Goal: Information Seeking & Learning: Compare options

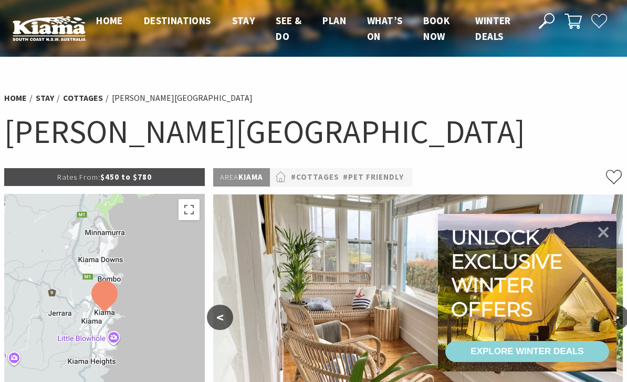
click at [603, 231] on icon at bounding box center [603, 232] width 11 height 11
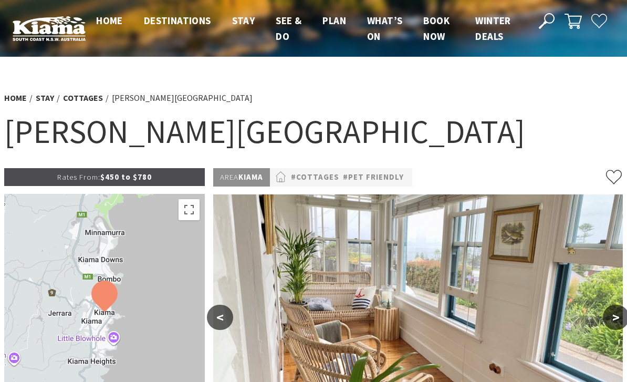
click at [331, 177] on link "#Cottages" at bounding box center [315, 177] width 48 height 13
click at [365, 175] on link "#Pet Friendly" at bounding box center [373, 177] width 61 height 13
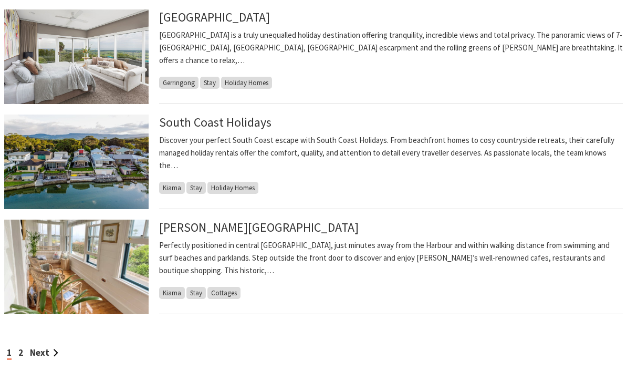
scroll to position [835, 0]
click at [40, 350] on link "Next" at bounding box center [44, 353] width 28 height 12
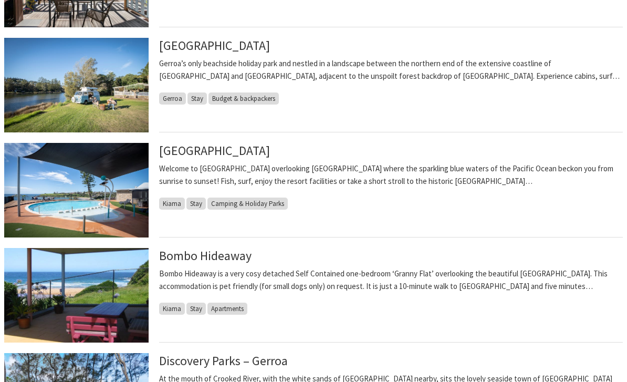
scroll to position [598, 0]
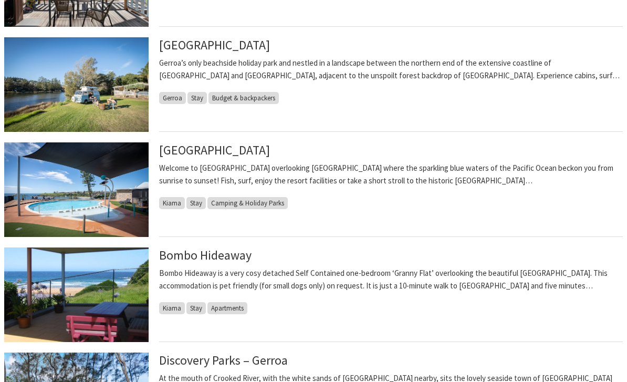
click at [201, 252] on link "Bombo Hideaway" at bounding box center [205, 255] width 92 height 16
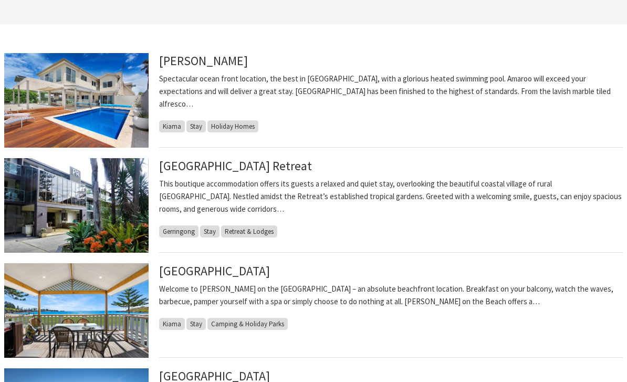
scroll to position [267, 0]
click at [209, 163] on link "Park Ridge Retreat" at bounding box center [235, 166] width 153 height 16
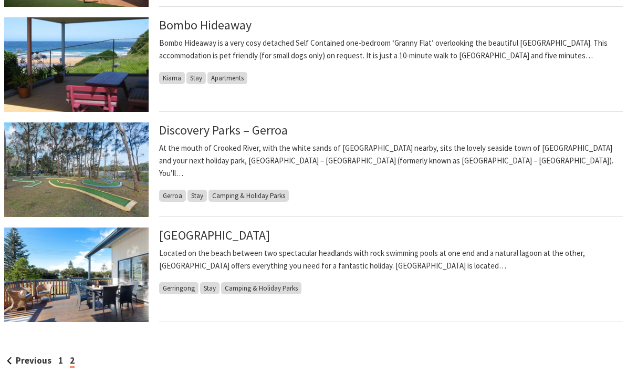
scroll to position [826, 0]
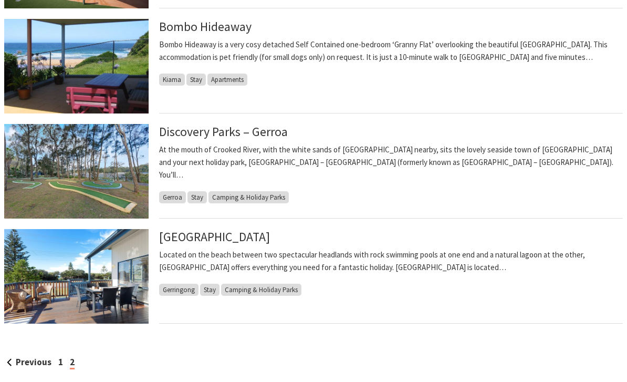
click at [61, 357] on link "1" at bounding box center [60, 362] width 5 height 12
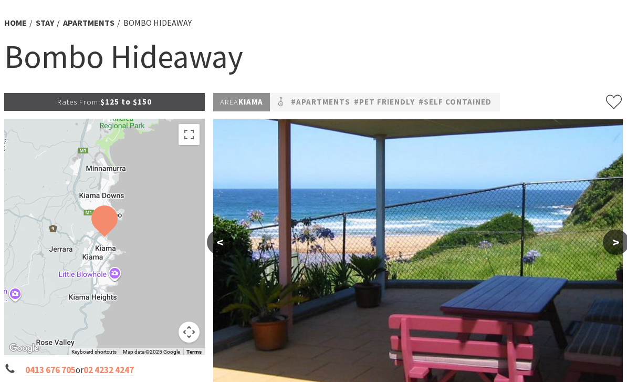
scroll to position [76, 0]
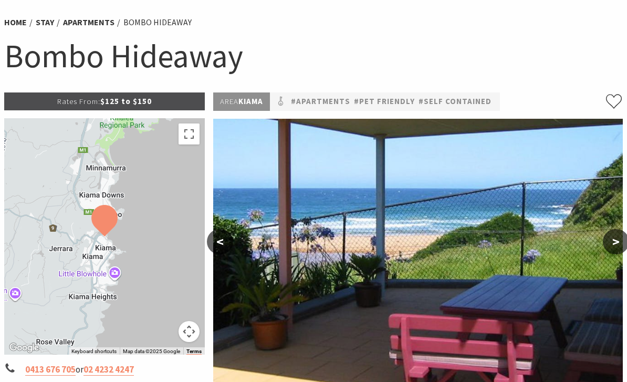
click at [615, 244] on button ">" at bounding box center [616, 241] width 26 height 25
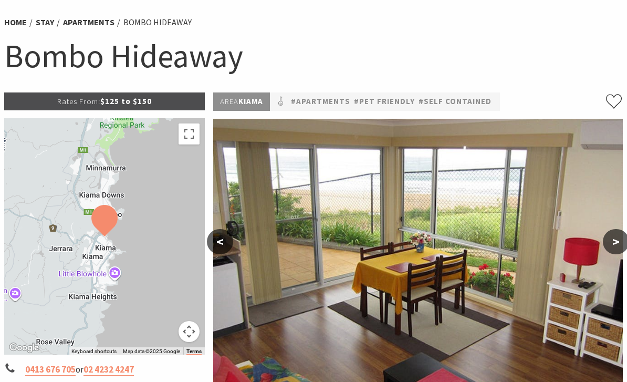
click at [616, 234] on button ">" at bounding box center [616, 241] width 26 height 25
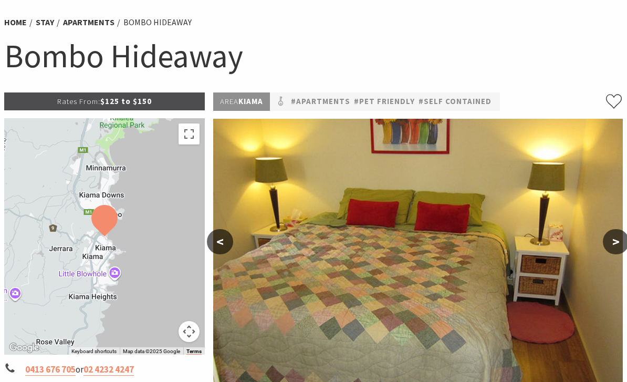
click at [614, 243] on button ">" at bounding box center [616, 241] width 26 height 25
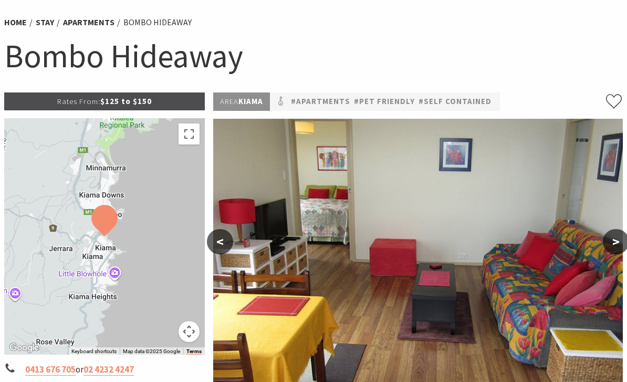
click at [616, 245] on button ">" at bounding box center [616, 241] width 26 height 25
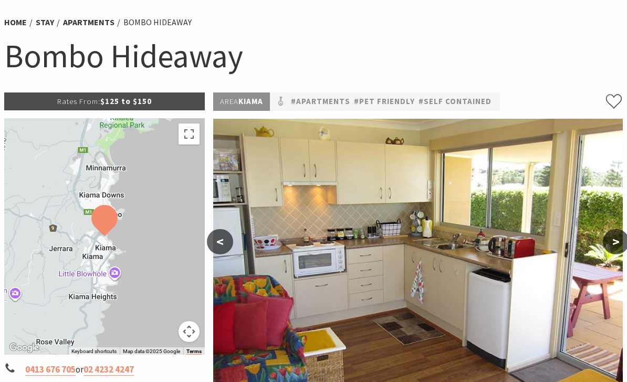
click at [614, 244] on button ">" at bounding box center [616, 241] width 26 height 25
click at [615, 244] on button ">" at bounding box center [616, 241] width 26 height 25
click at [617, 247] on button ">" at bounding box center [616, 241] width 26 height 25
click at [622, 234] on button ">" at bounding box center [616, 241] width 26 height 25
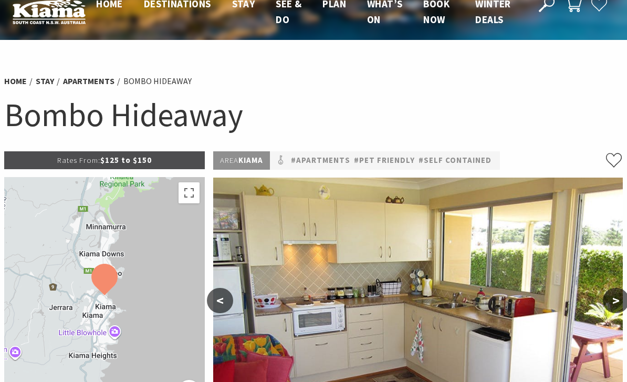
scroll to position [0, 0]
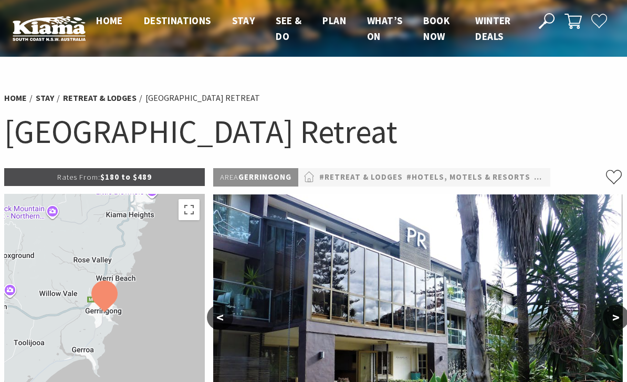
select select "3"
select select "2"
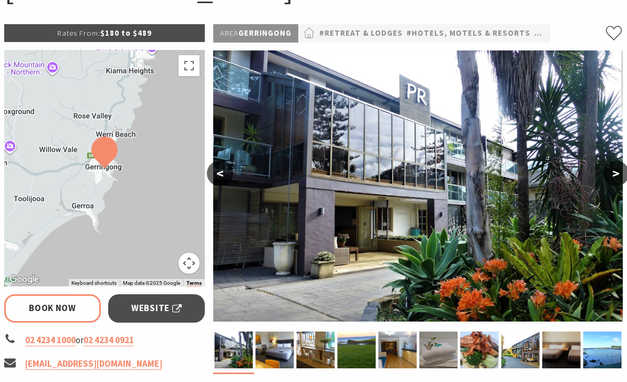
scroll to position [143, 0]
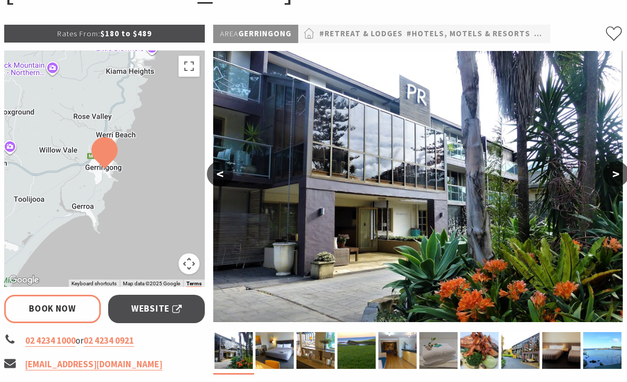
click at [614, 170] on button ">" at bounding box center [616, 173] width 26 height 25
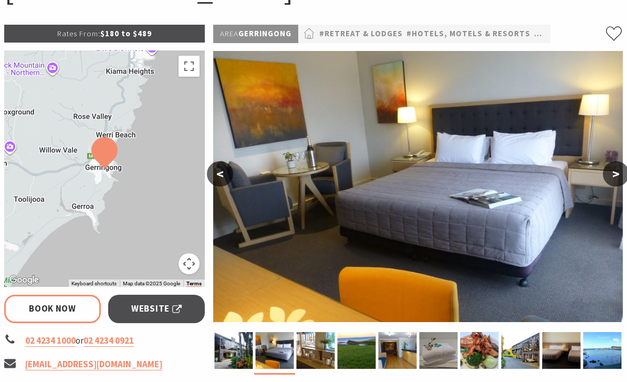
click at [614, 174] on button ">" at bounding box center [616, 173] width 26 height 25
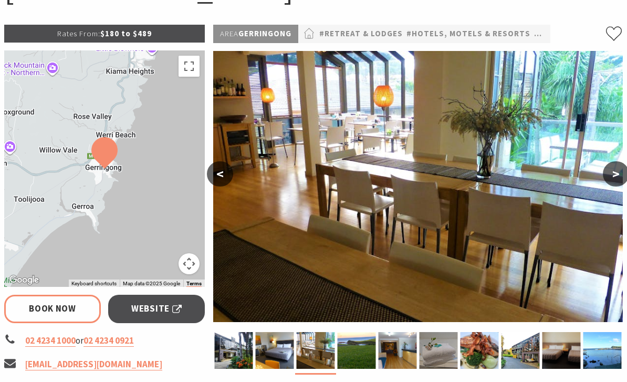
click at [614, 176] on button ">" at bounding box center [616, 173] width 26 height 25
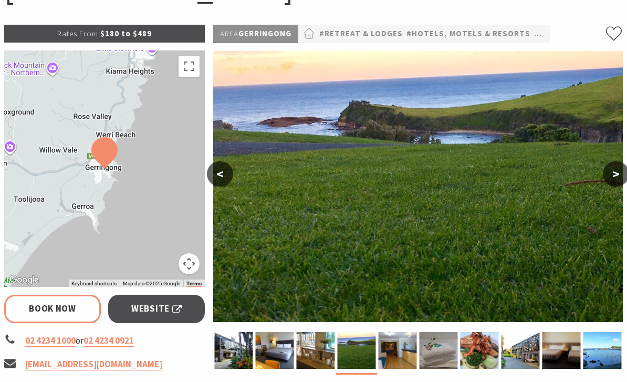
click at [611, 174] on button ">" at bounding box center [616, 173] width 26 height 25
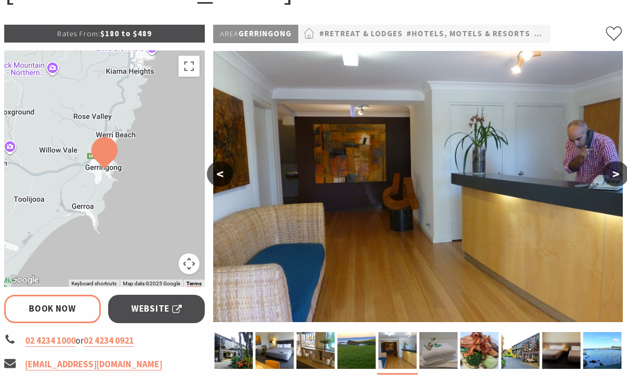
click at [615, 174] on button ">" at bounding box center [616, 173] width 26 height 25
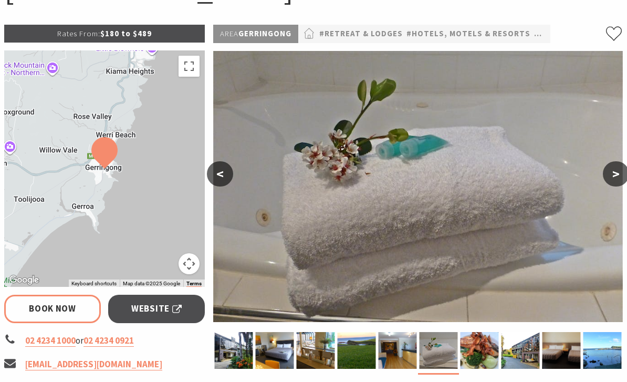
click at [618, 178] on button ">" at bounding box center [616, 173] width 26 height 25
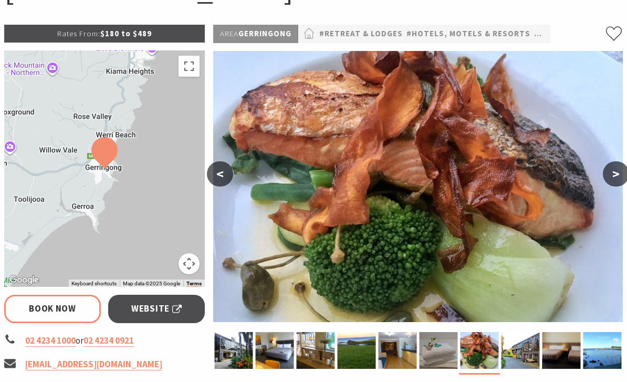
click at [613, 178] on button ">" at bounding box center [616, 173] width 26 height 25
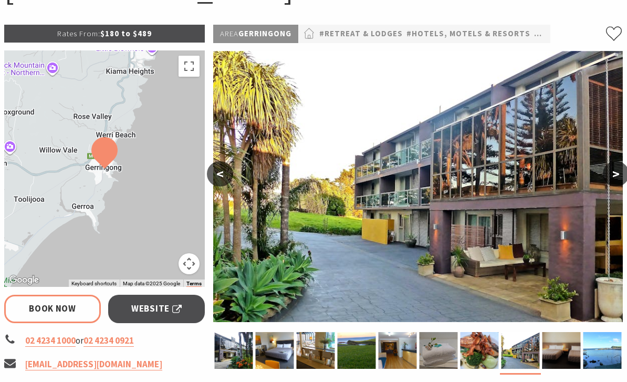
click at [618, 174] on button ">" at bounding box center [616, 173] width 26 height 25
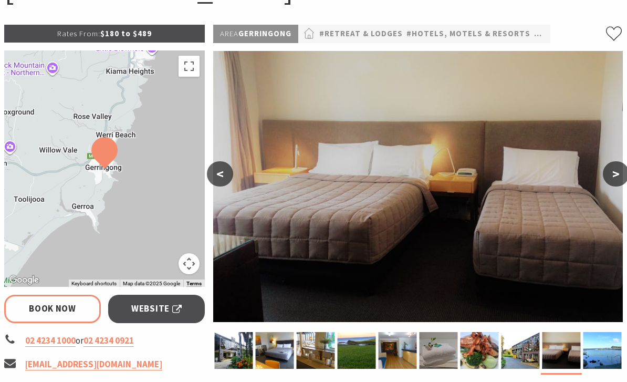
click at [611, 180] on button ">" at bounding box center [616, 173] width 26 height 25
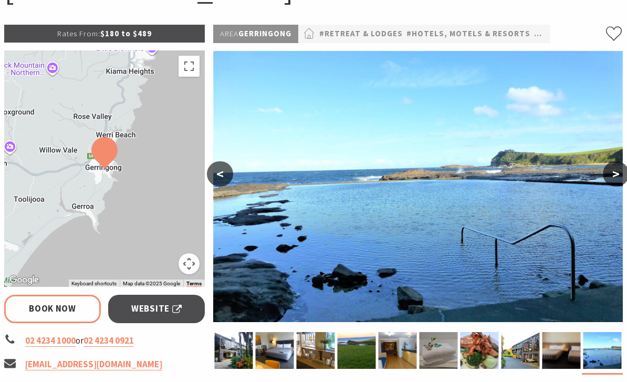
click at [617, 171] on button ">" at bounding box center [616, 173] width 26 height 25
click at [613, 177] on button ">" at bounding box center [616, 173] width 26 height 25
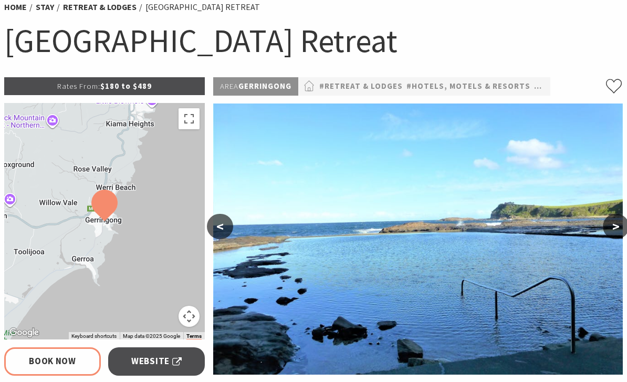
scroll to position [0, 0]
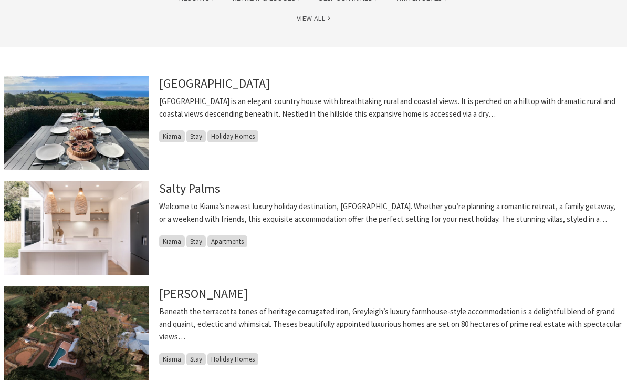
scroll to position [244, 0]
click at [187, 188] on link "Salty Palms" at bounding box center [189, 188] width 61 height 16
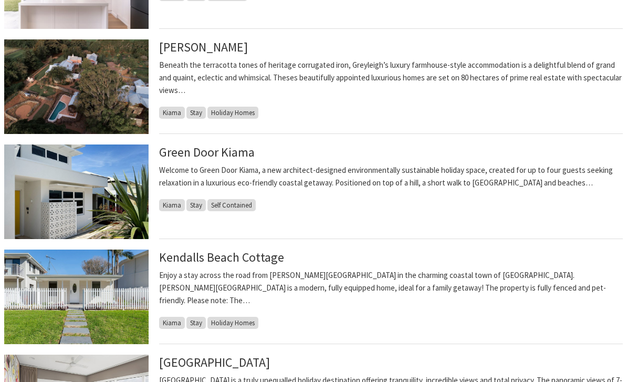
scroll to position [491, 0]
click at [205, 258] on link "Kendalls Beach Cottage" at bounding box center [221, 257] width 125 height 16
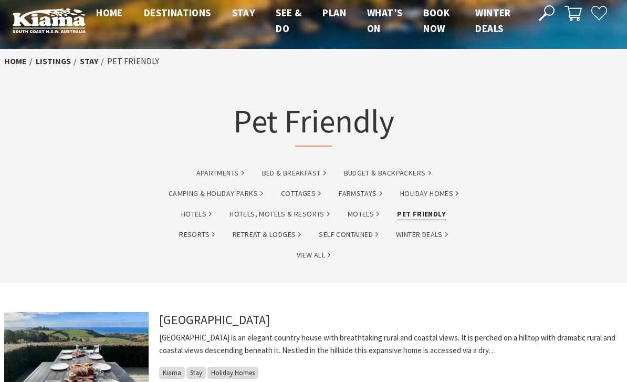
scroll to position [0, 0]
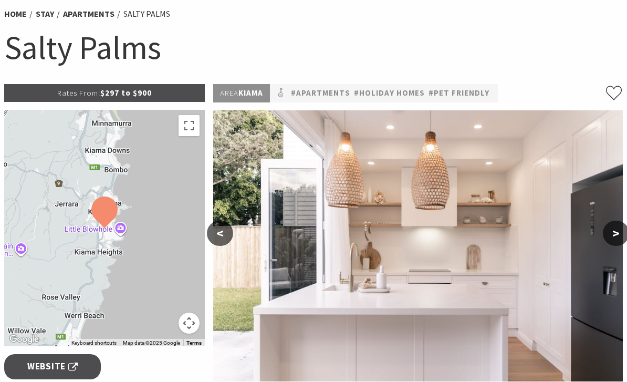
scroll to position [89, 0]
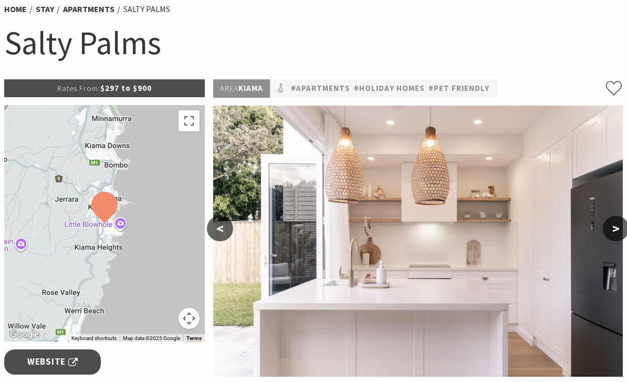
click at [617, 230] on button ">" at bounding box center [616, 228] width 26 height 25
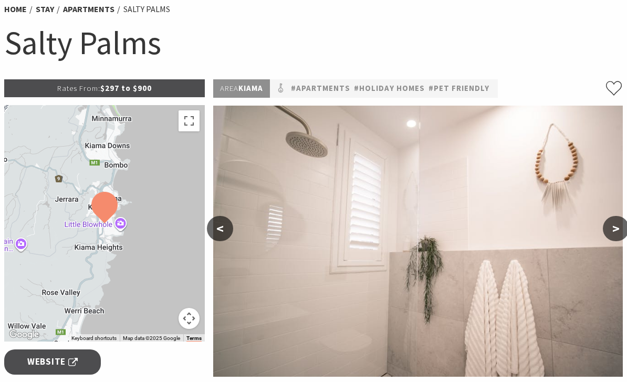
click at [619, 226] on button ">" at bounding box center [616, 228] width 26 height 25
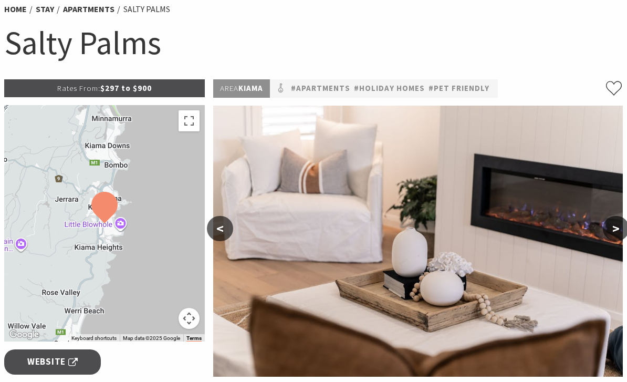
click at [617, 232] on button ">" at bounding box center [616, 228] width 26 height 25
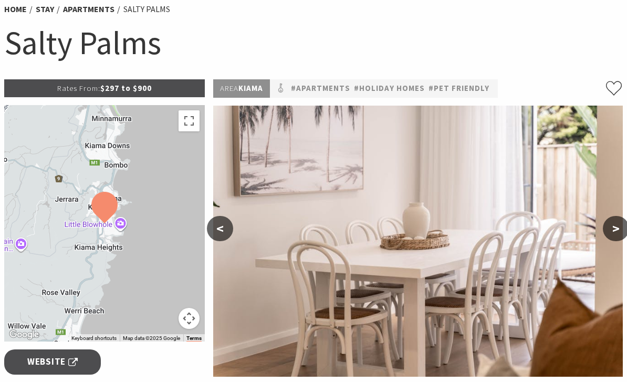
click at [616, 230] on button ">" at bounding box center [616, 228] width 26 height 25
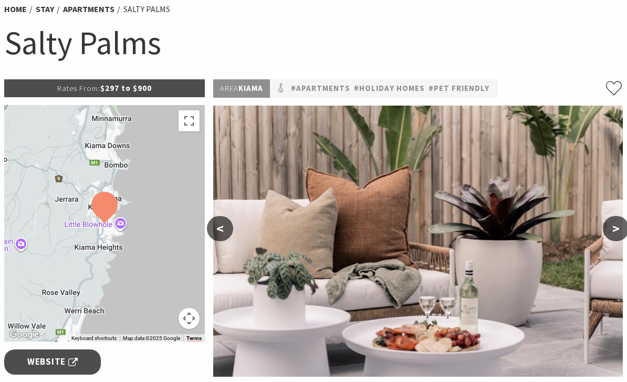
click at [614, 232] on button ">" at bounding box center [616, 228] width 26 height 25
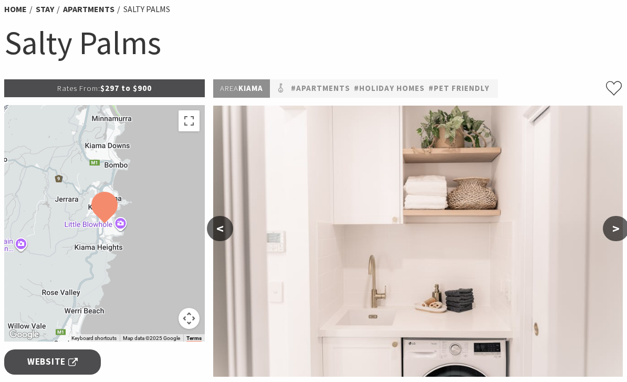
click at [617, 237] on button ">" at bounding box center [616, 228] width 26 height 25
click at [610, 234] on button ">" at bounding box center [616, 228] width 26 height 25
click at [607, 233] on button ">" at bounding box center [616, 228] width 26 height 25
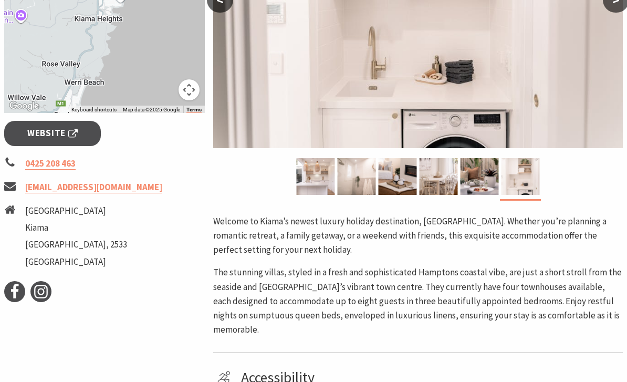
scroll to position [308, 0]
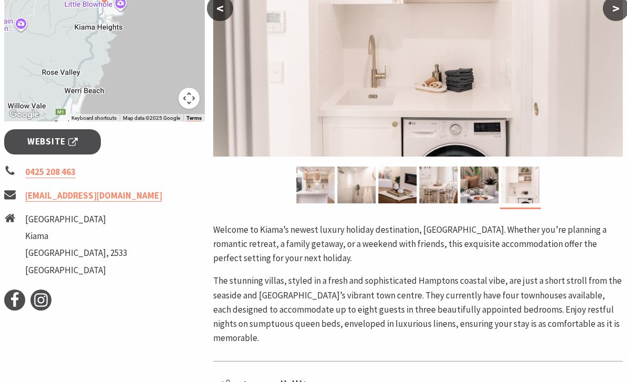
click at [46, 139] on span "Website" at bounding box center [52, 142] width 50 height 14
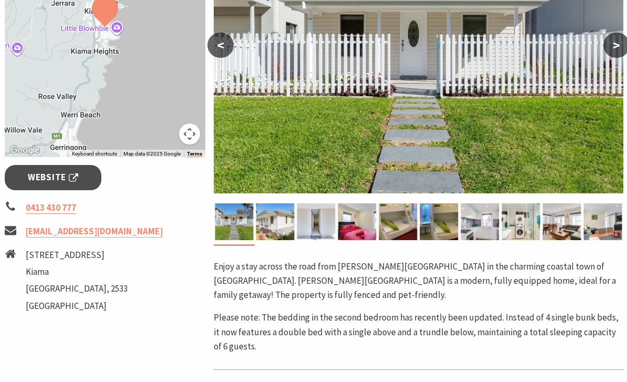
scroll to position [272, 0]
click at [55, 178] on span "Website" at bounding box center [52, 178] width 50 height 14
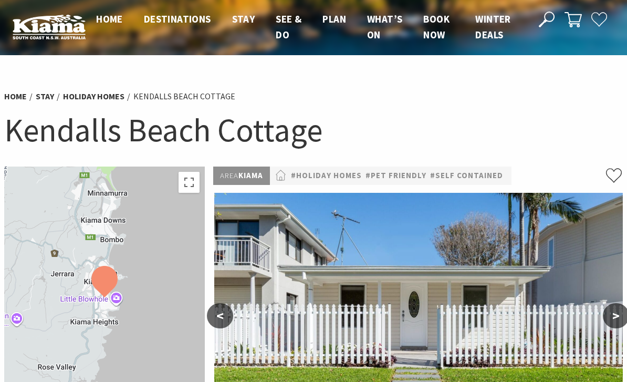
scroll to position [0, 0]
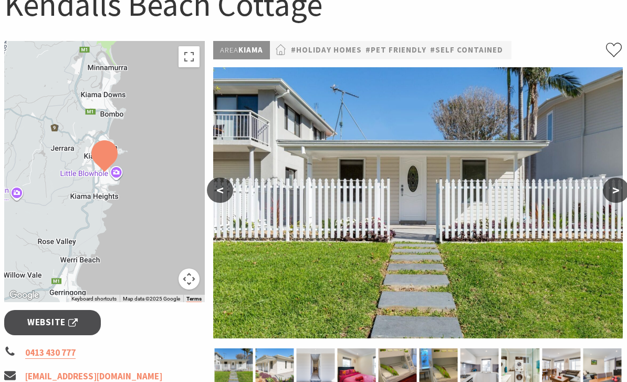
click at [620, 196] on button ">" at bounding box center [616, 190] width 26 height 25
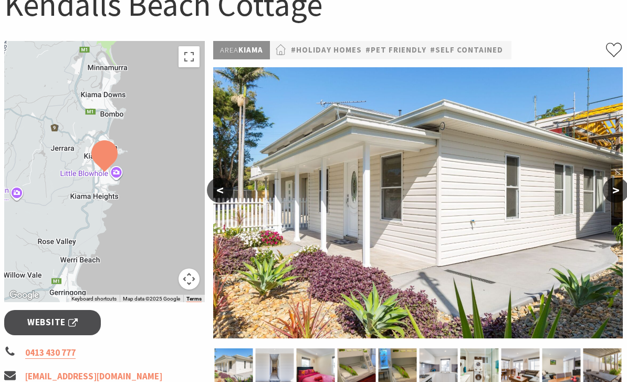
click at [611, 188] on button ">" at bounding box center [616, 190] width 26 height 25
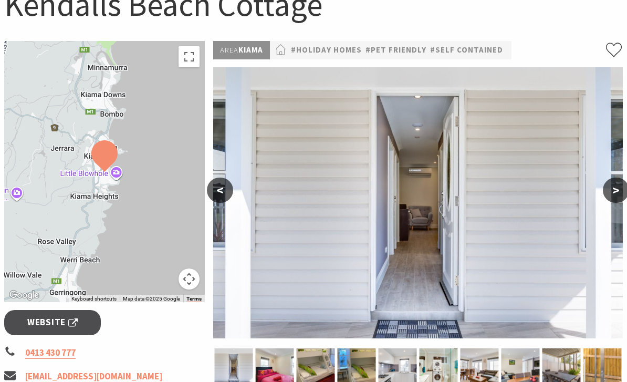
click at [615, 192] on button ">" at bounding box center [616, 190] width 26 height 25
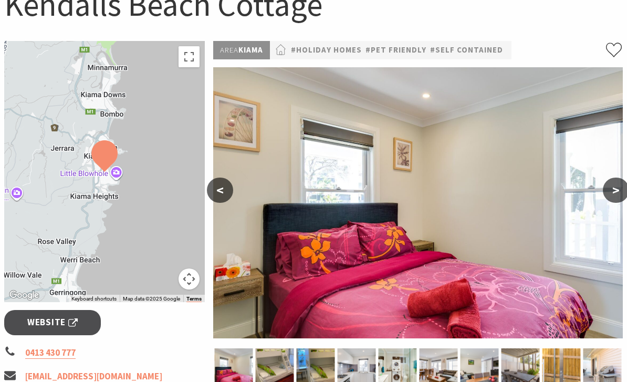
click at [613, 190] on button ">" at bounding box center [616, 190] width 26 height 25
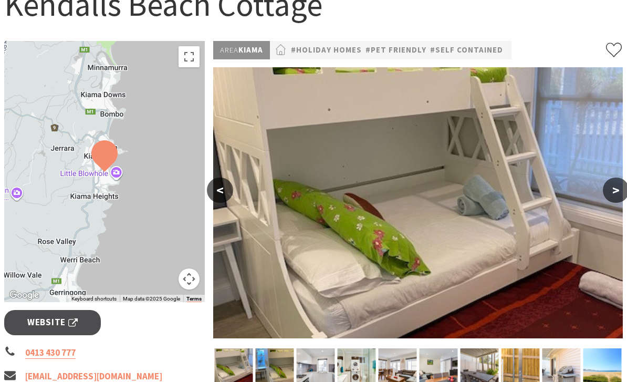
click at [611, 191] on button ">" at bounding box center [616, 190] width 26 height 25
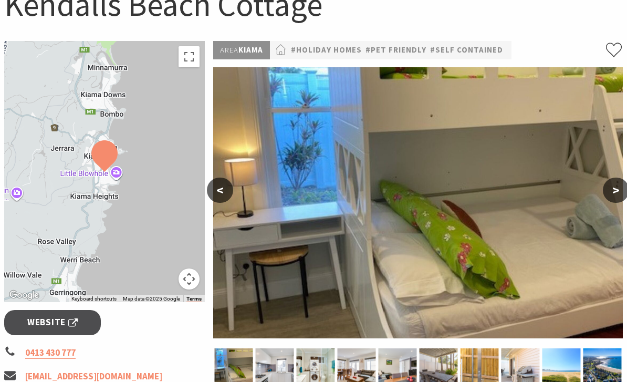
click at [611, 196] on button ">" at bounding box center [616, 190] width 26 height 25
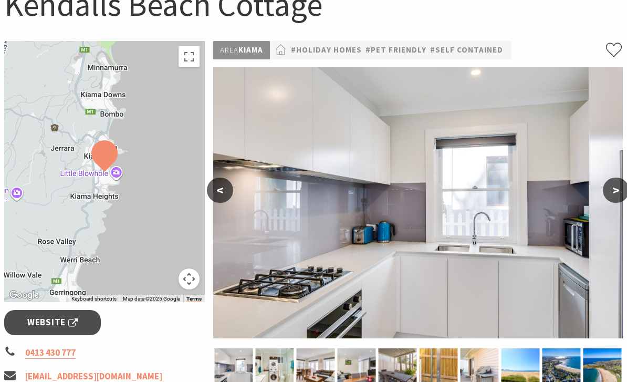
click at [609, 200] on button ">" at bounding box center [616, 190] width 26 height 25
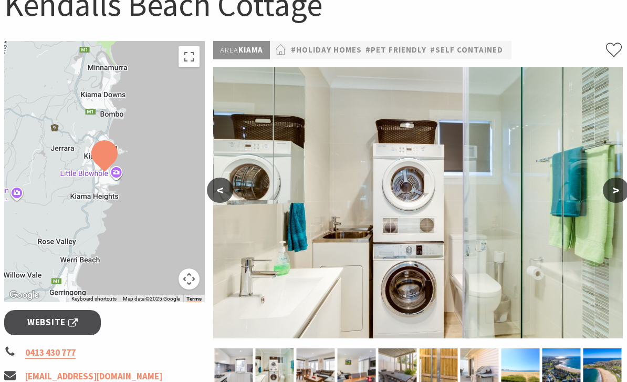
click at [613, 192] on button ">" at bounding box center [616, 190] width 26 height 25
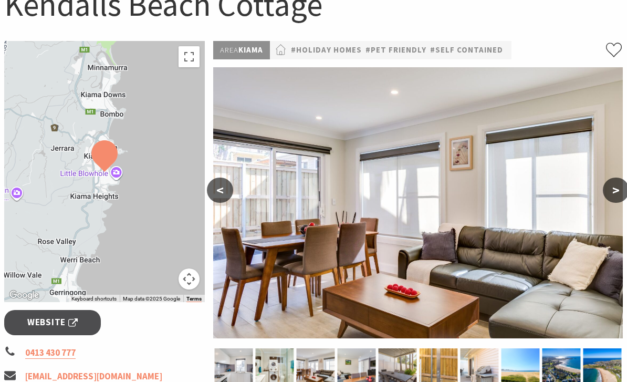
click at [616, 190] on button ">" at bounding box center [616, 190] width 26 height 25
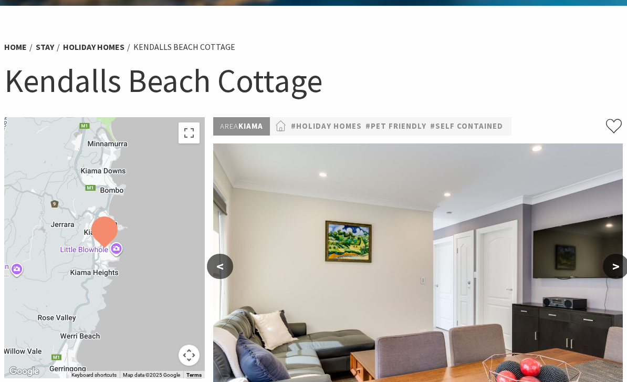
scroll to position [0, 0]
